Goal: Task Accomplishment & Management: Complete application form

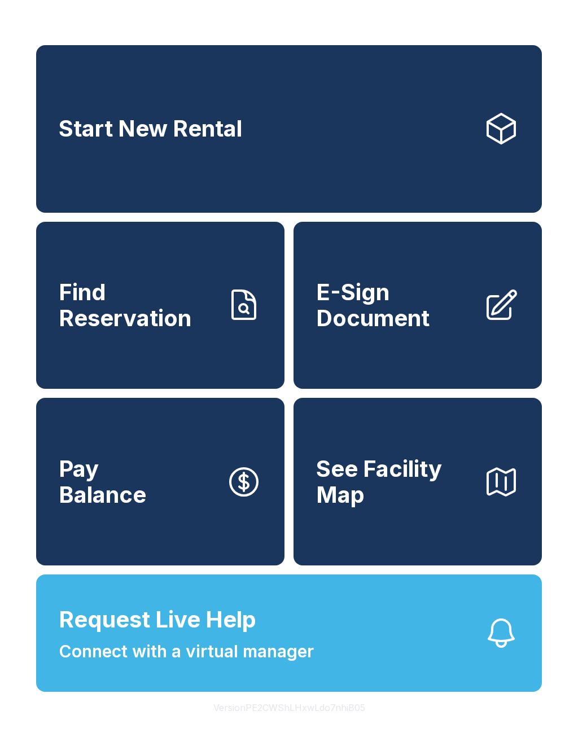
click at [289, 691] on button "Request Live Help Connect with a virtual manager" at bounding box center [288, 632] width 505 height 117
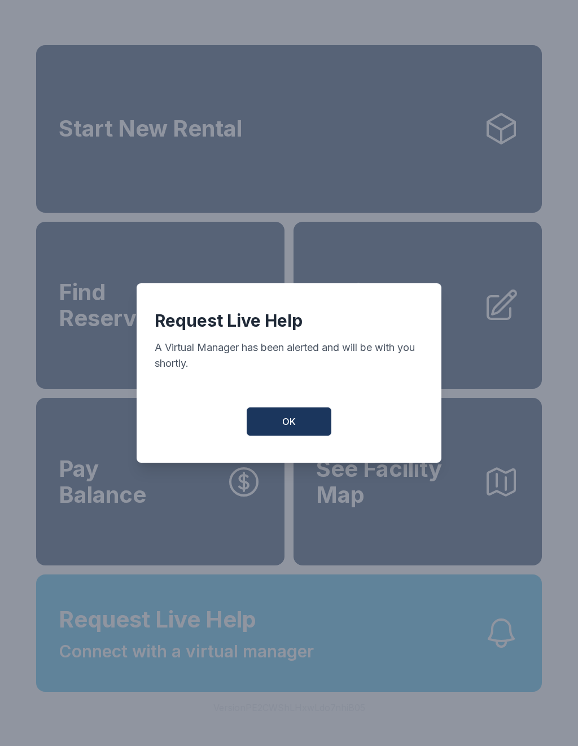
click at [295, 421] on span "OK" at bounding box center [289, 422] width 14 height 14
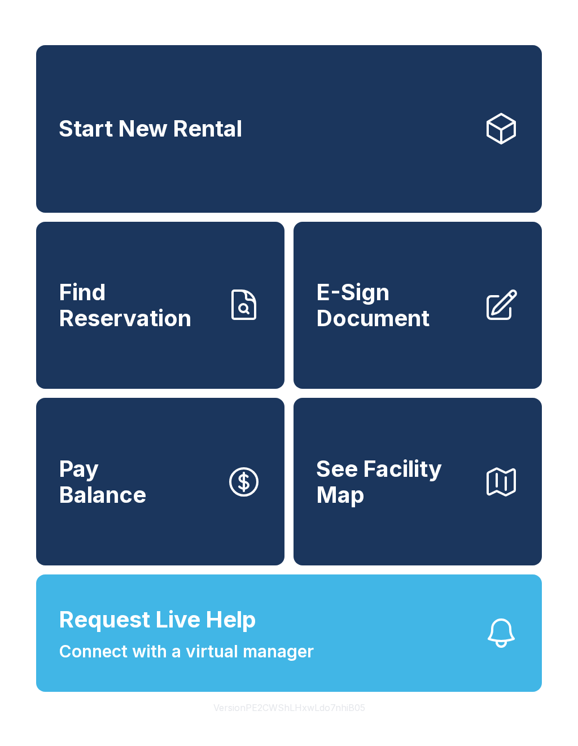
click at [433, 331] on span "E-Sign Document" at bounding box center [395, 304] width 158 height 51
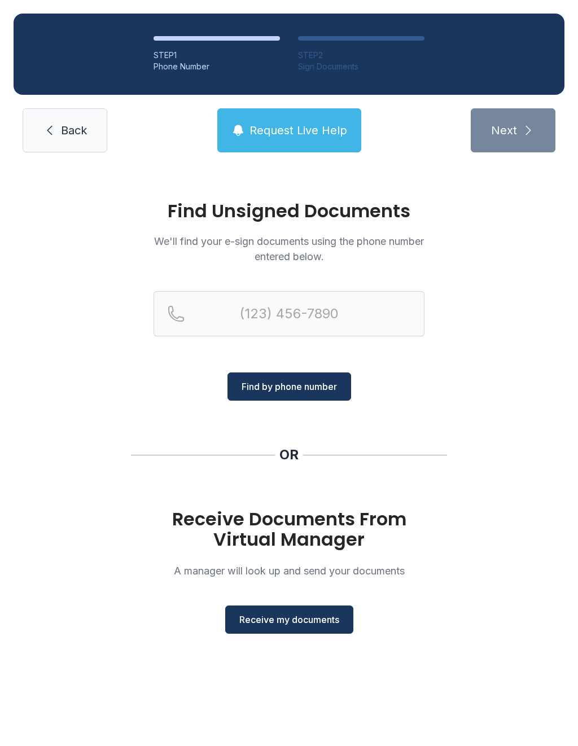
click at [306, 606] on button "Receive my documents" at bounding box center [289, 619] width 128 height 28
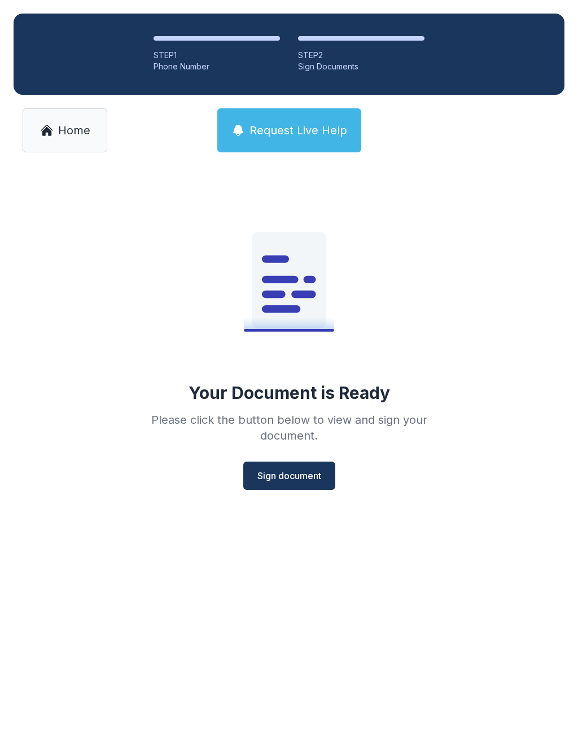
click at [289, 473] on span "Sign document" at bounding box center [289, 476] width 64 height 14
click at [297, 473] on span "Sign document" at bounding box center [289, 476] width 64 height 14
click at [62, 137] on span "Home" at bounding box center [74, 130] width 32 height 16
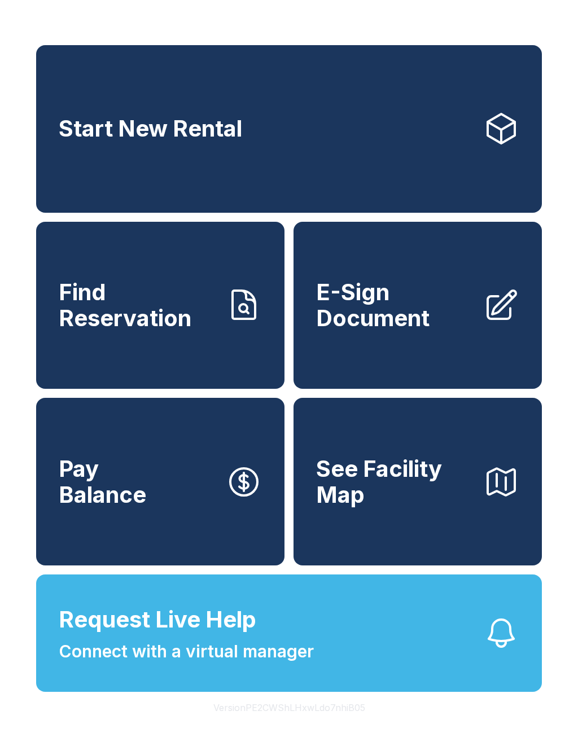
click at [396, 329] on span "E-Sign Document" at bounding box center [395, 304] width 158 height 51
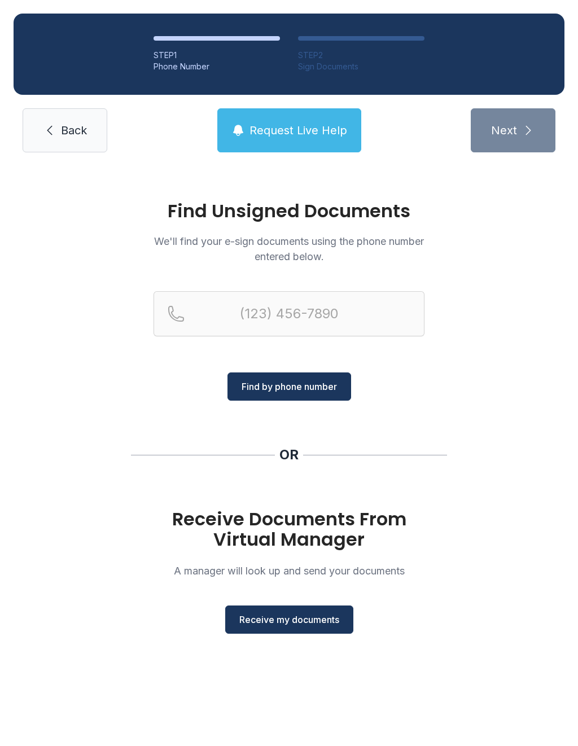
click at [294, 618] on span "Receive my documents" at bounding box center [289, 620] width 100 height 14
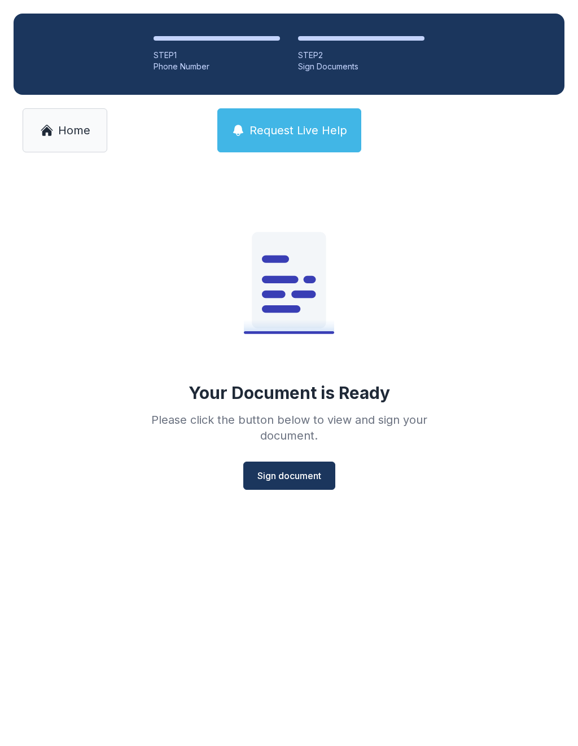
click at [302, 470] on span "Sign document" at bounding box center [289, 476] width 64 height 14
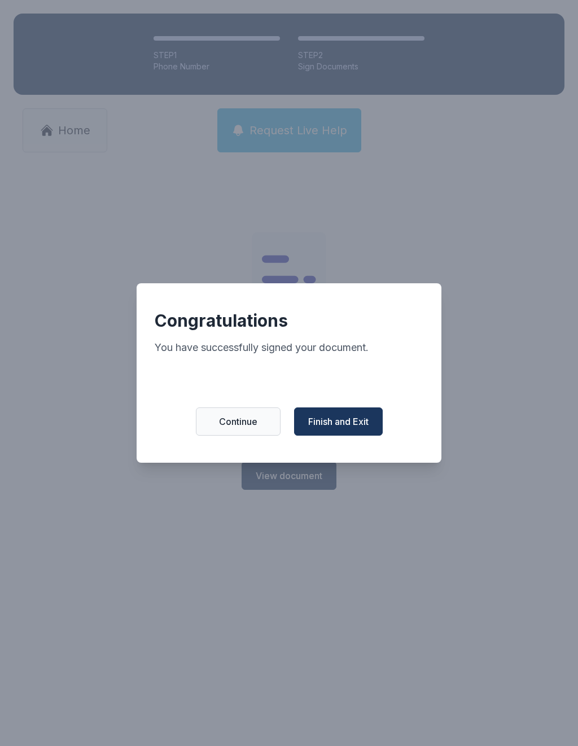
click at [352, 428] on span "Finish and Exit" at bounding box center [338, 422] width 60 height 14
